Goal: Navigation & Orientation: Find specific page/section

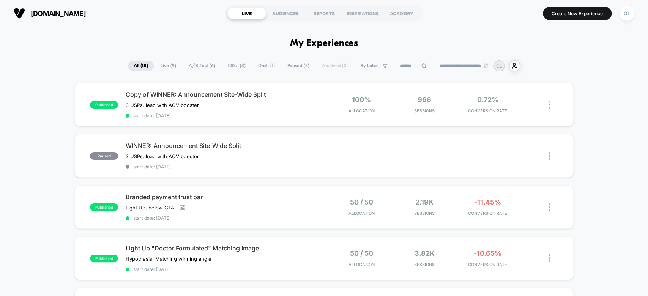
drag, startPoint x: 574, startPoint y: 52, endPoint x: 593, endPoint y: 50, distance: 19.4
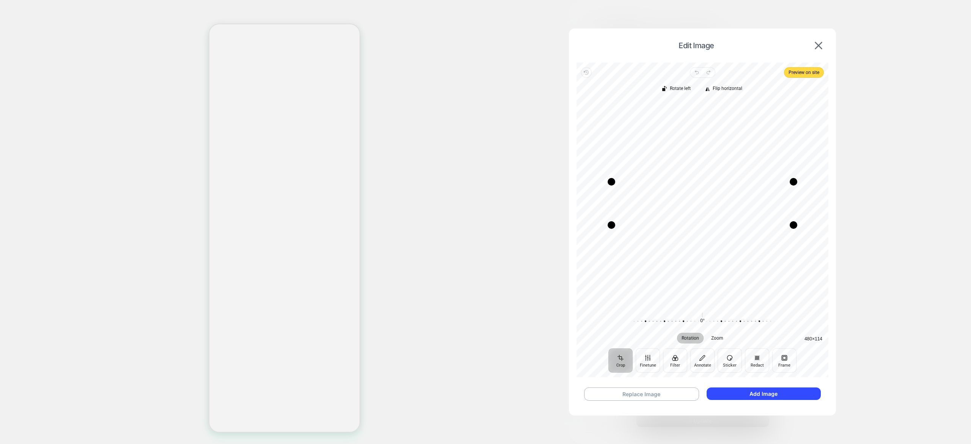
select select "**********"
